Goal: Transaction & Acquisition: Purchase product/service

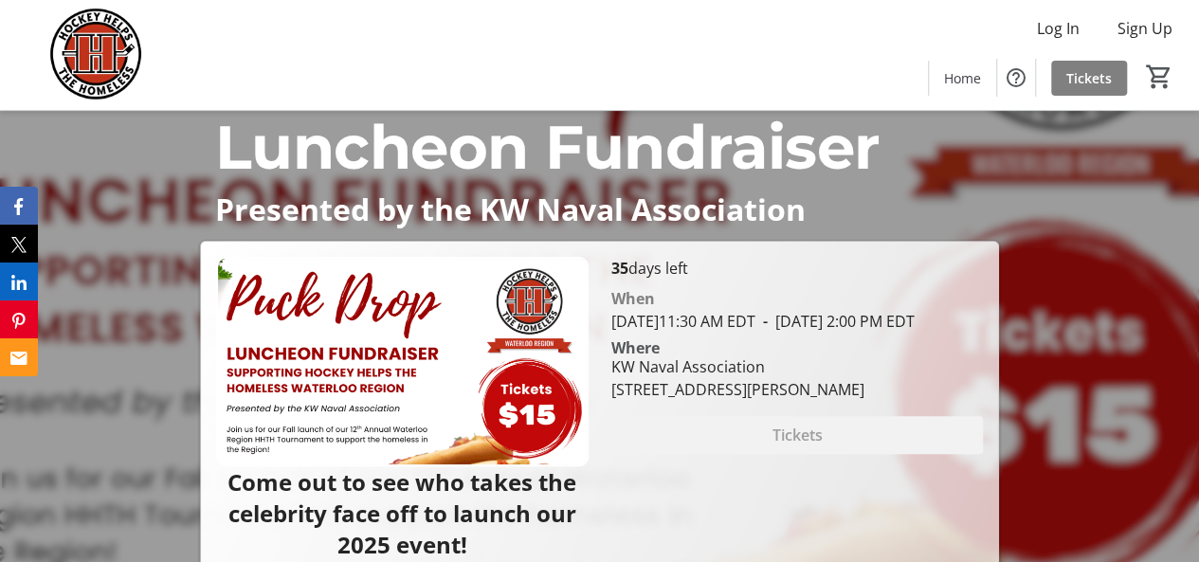
scroll to position [190, 0]
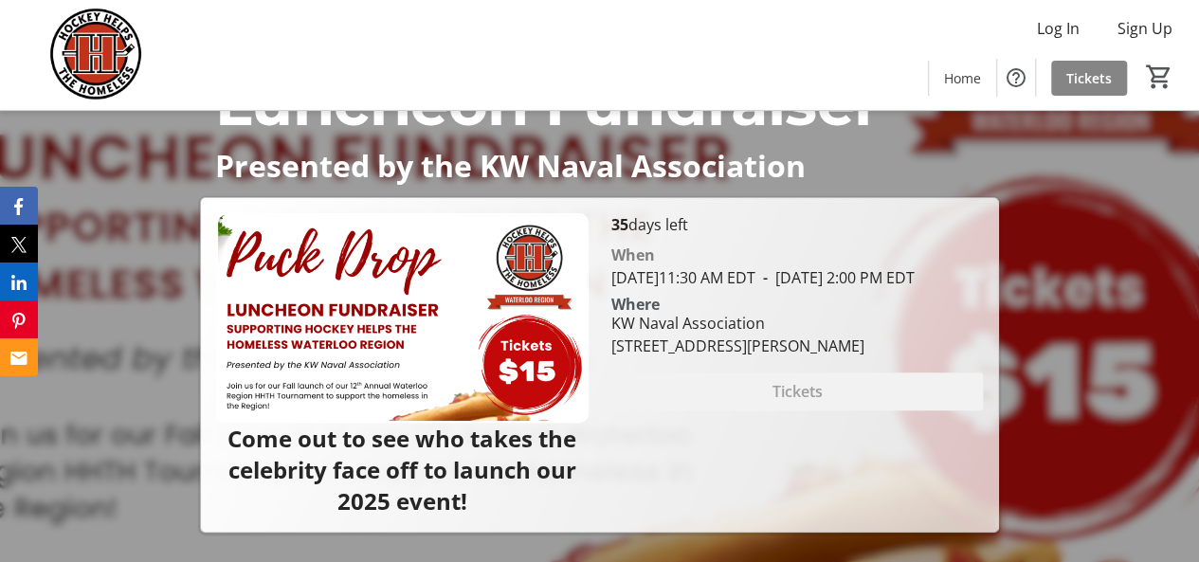
click at [1065, 71] on span at bounding box center [1089, 77] width 76 height 45
